Goal: Information Seeking & Learning: Find specific fact

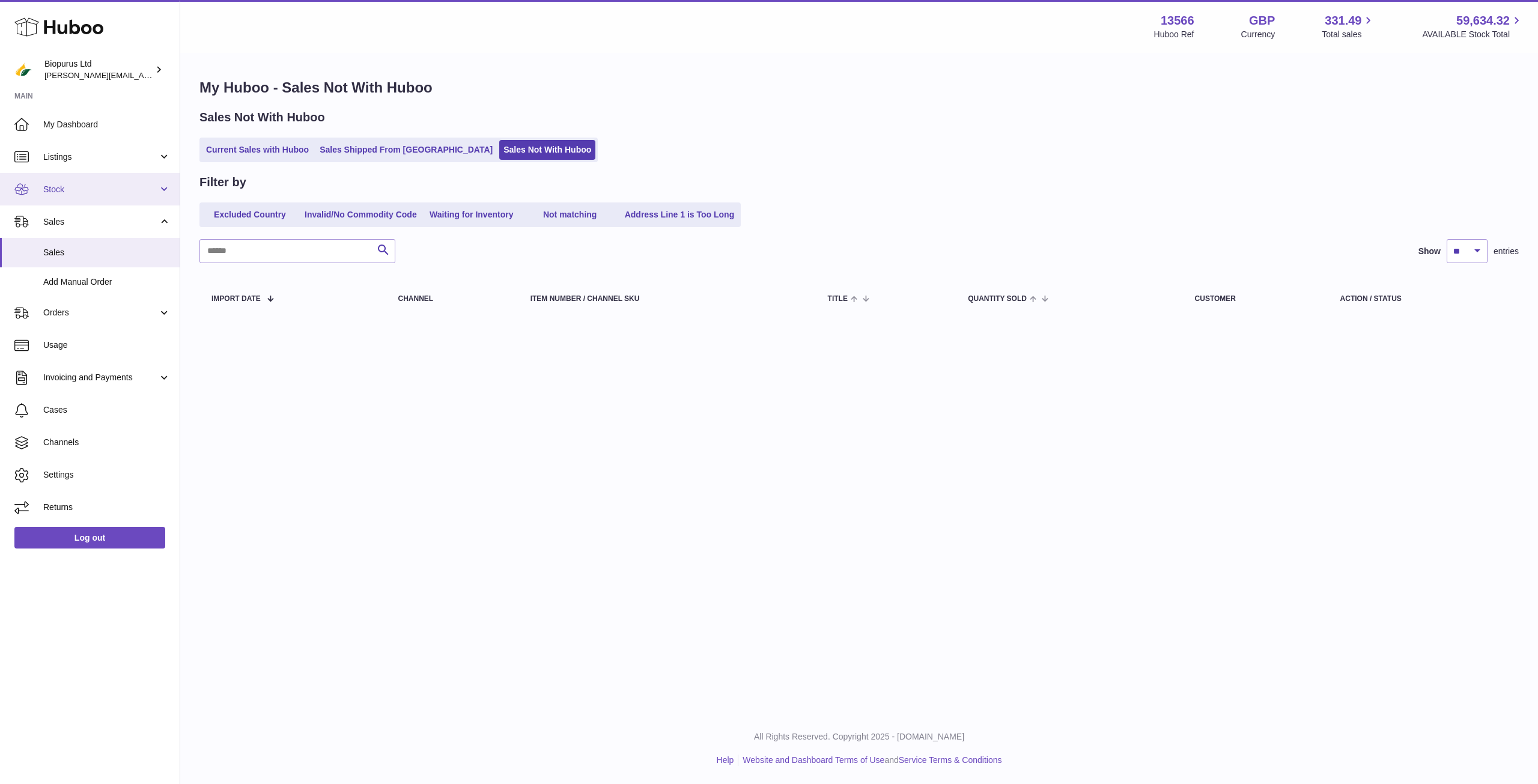
click at [76, 185] on span "Stock" at bounding box center [100, 189] width 114 height 11
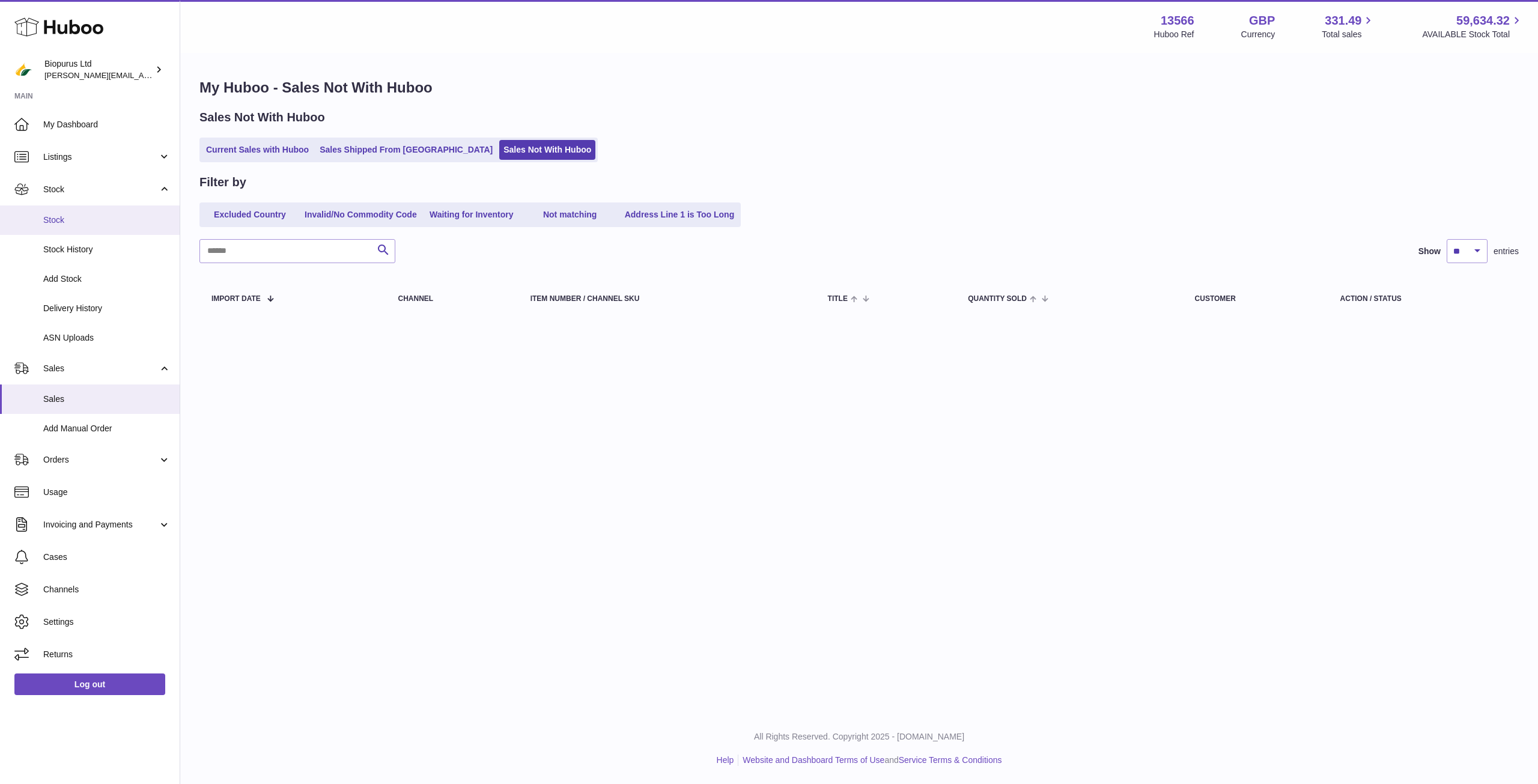
click at [85, 222] on span "Stock" at bounding box center [106, 220] width 127 height 11
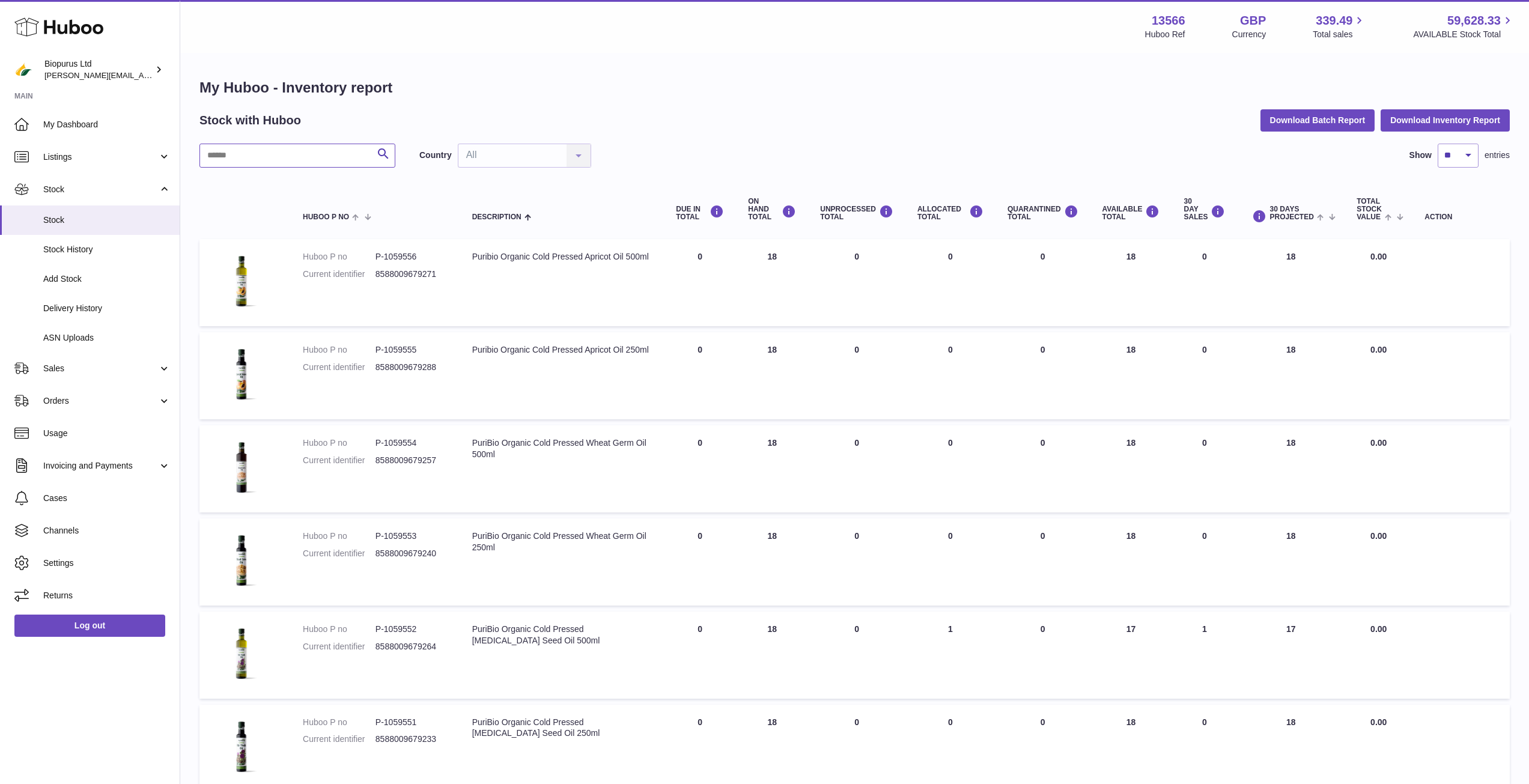
click at [227, 163] on input "text" at bounding box center [298, 156] width 196 height 24
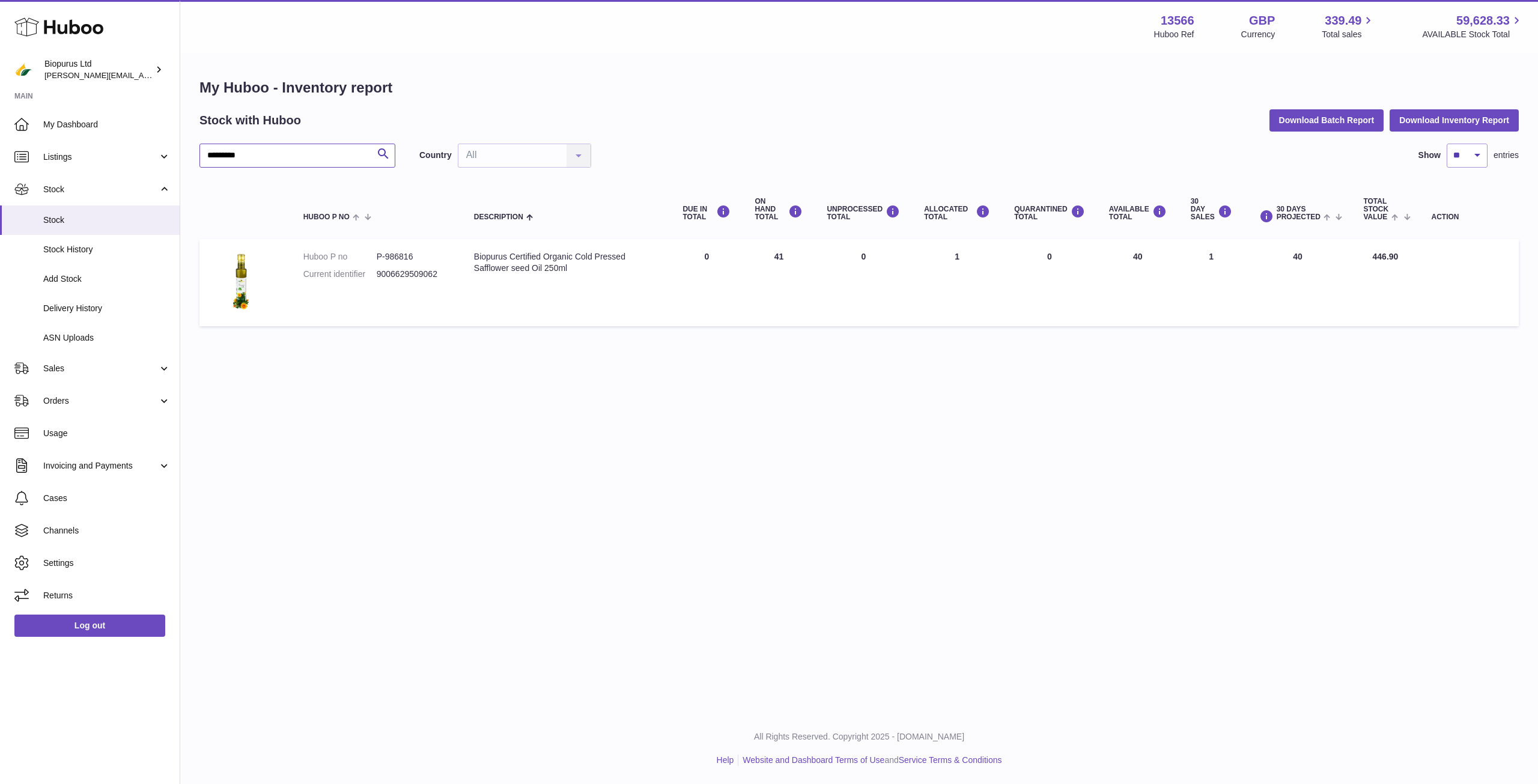
type input "*********"
